Goal: Transaction & Acquisition: Register for event/course

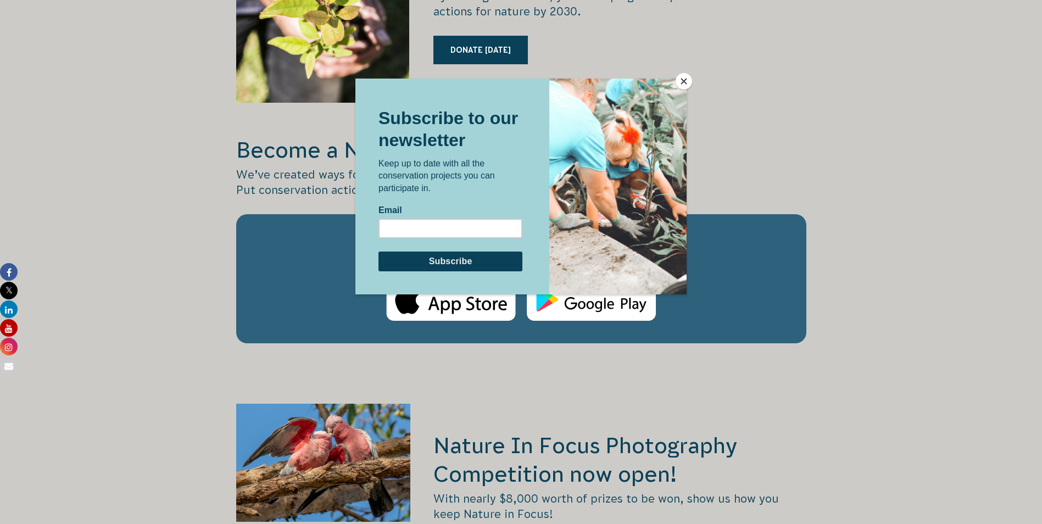
scroll to position [1704, 0]
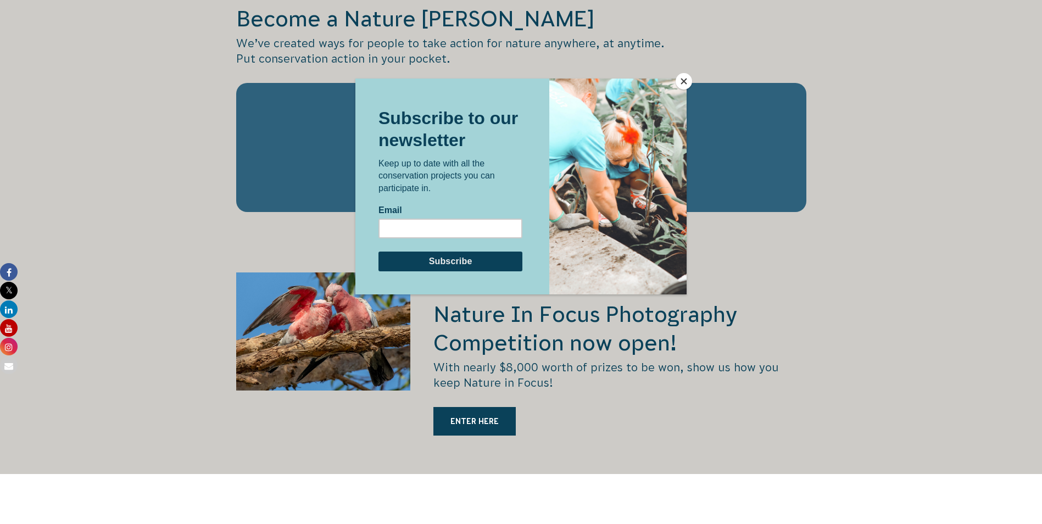
click at [686, 87] on button "Close" at bounding box center [684, 81] width 16 height 16
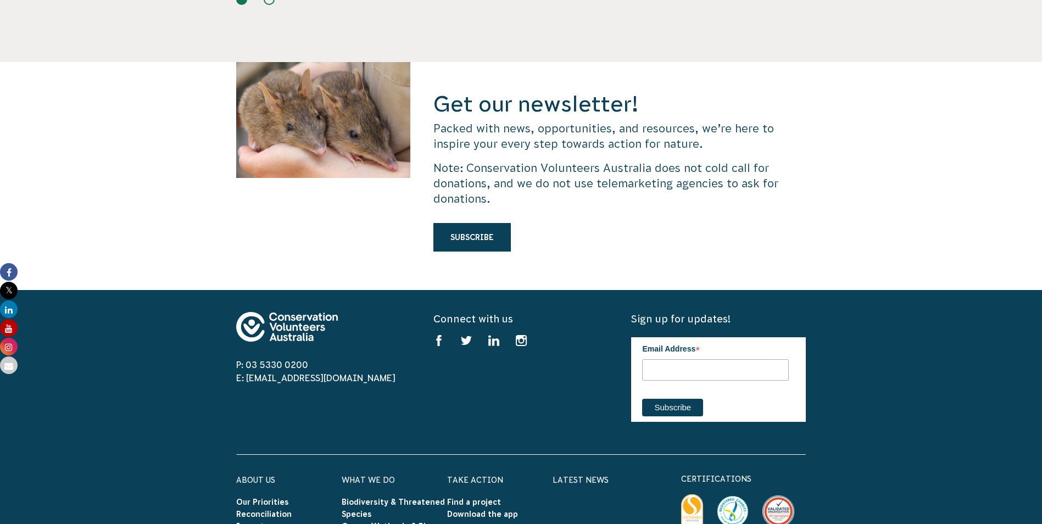
scroll to position [3242, 0]
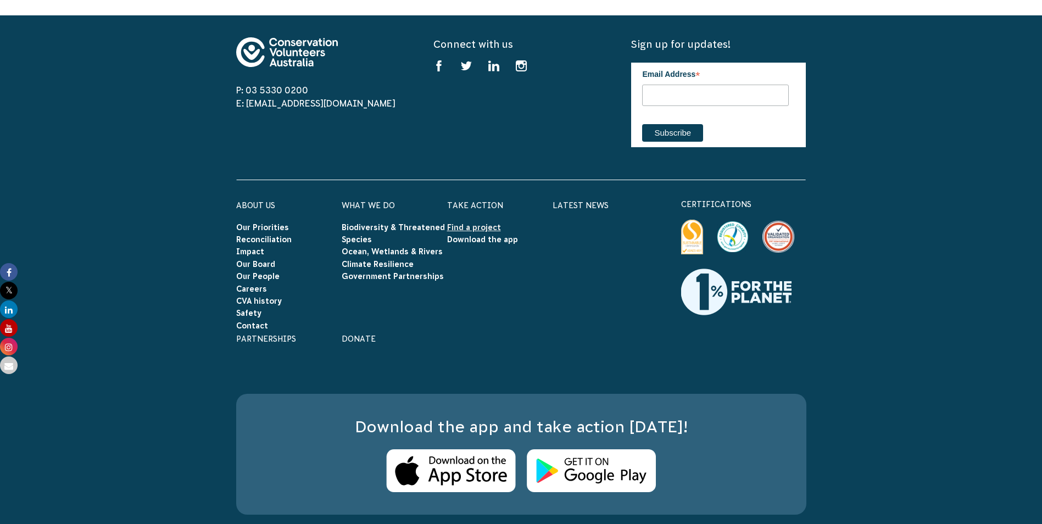
click at [491, 223] on link "Find a project" at bounding box center [474, 227] width 54 height 9
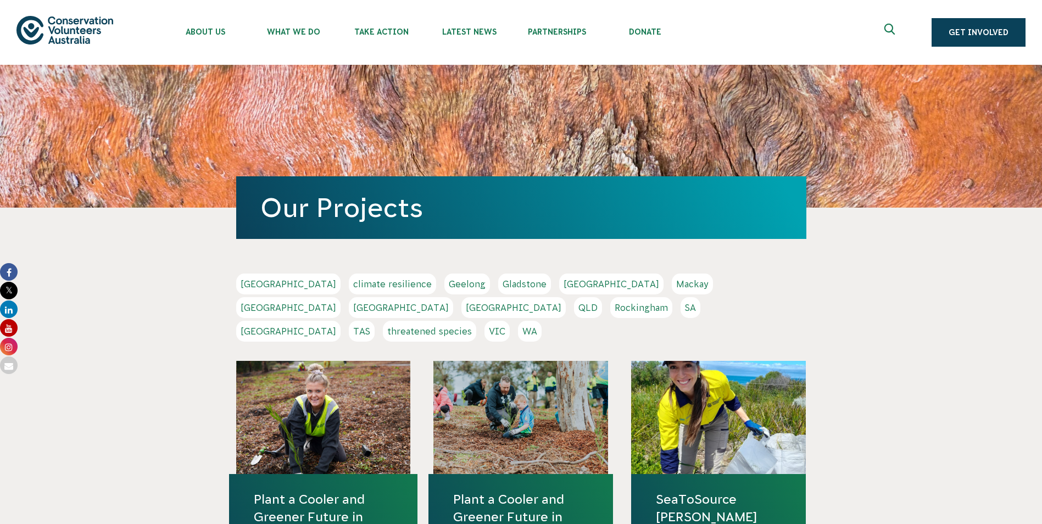
click at [341, 297] on link "[GEOGRAPHIC_DATA]" at bounding box center [288, 307] width 104 height 21
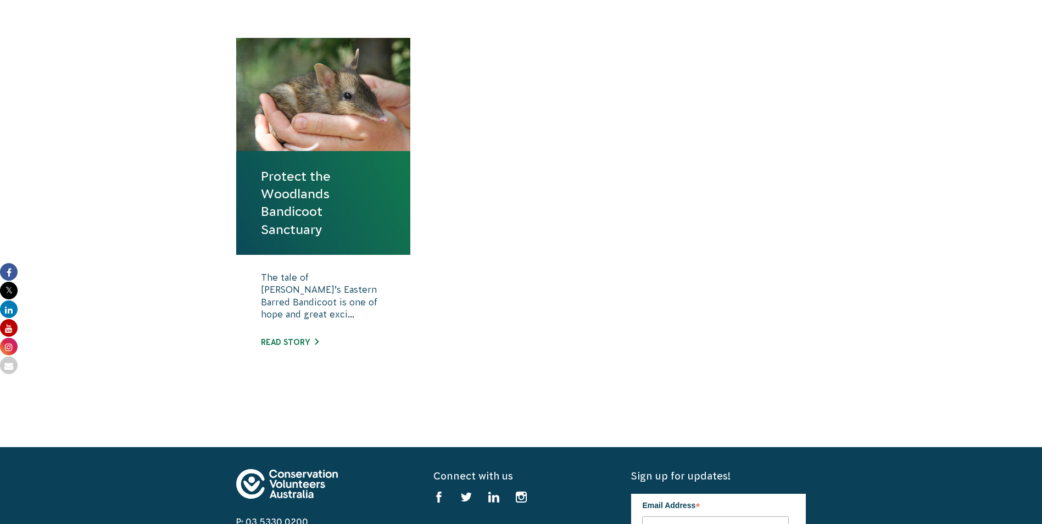
scroll to position [385, 0]
click at [294, 342] on link "Read story" at bounding box center [290, 341] width 58 height 9
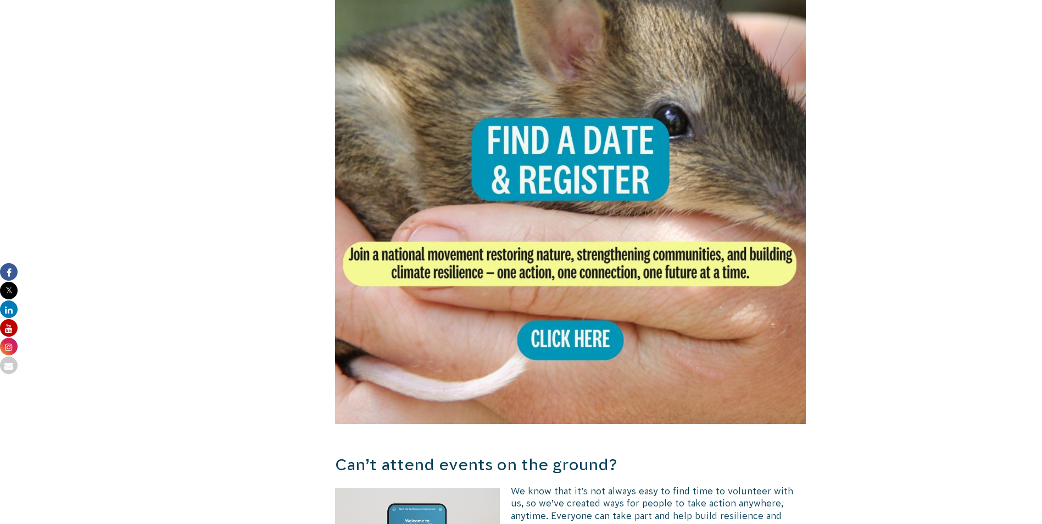
scroll to position [2198, 0]
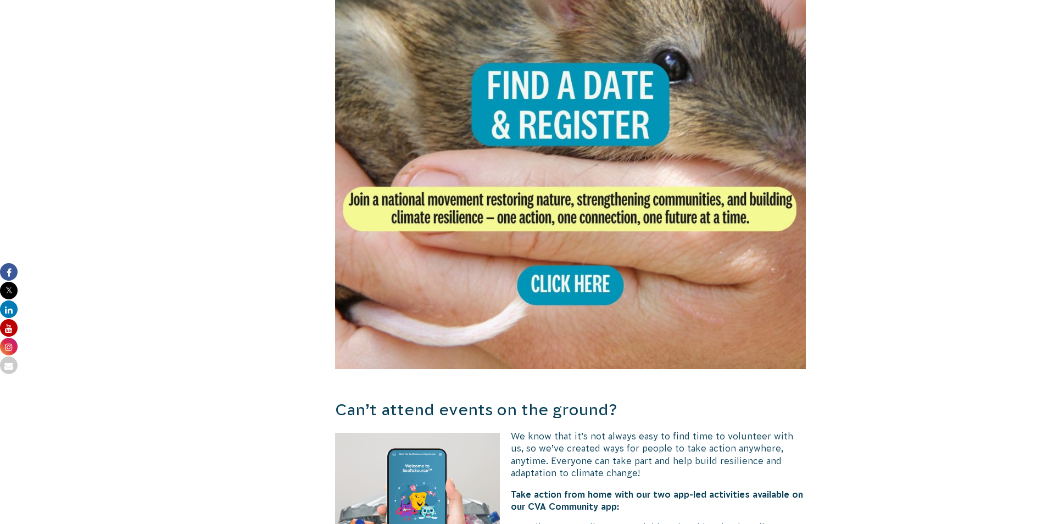
click at [559, 271] on img at bounding box center [571, 134] width 472 height 472
